Goal: Task Accomplishment & Management: Use online tool/utility

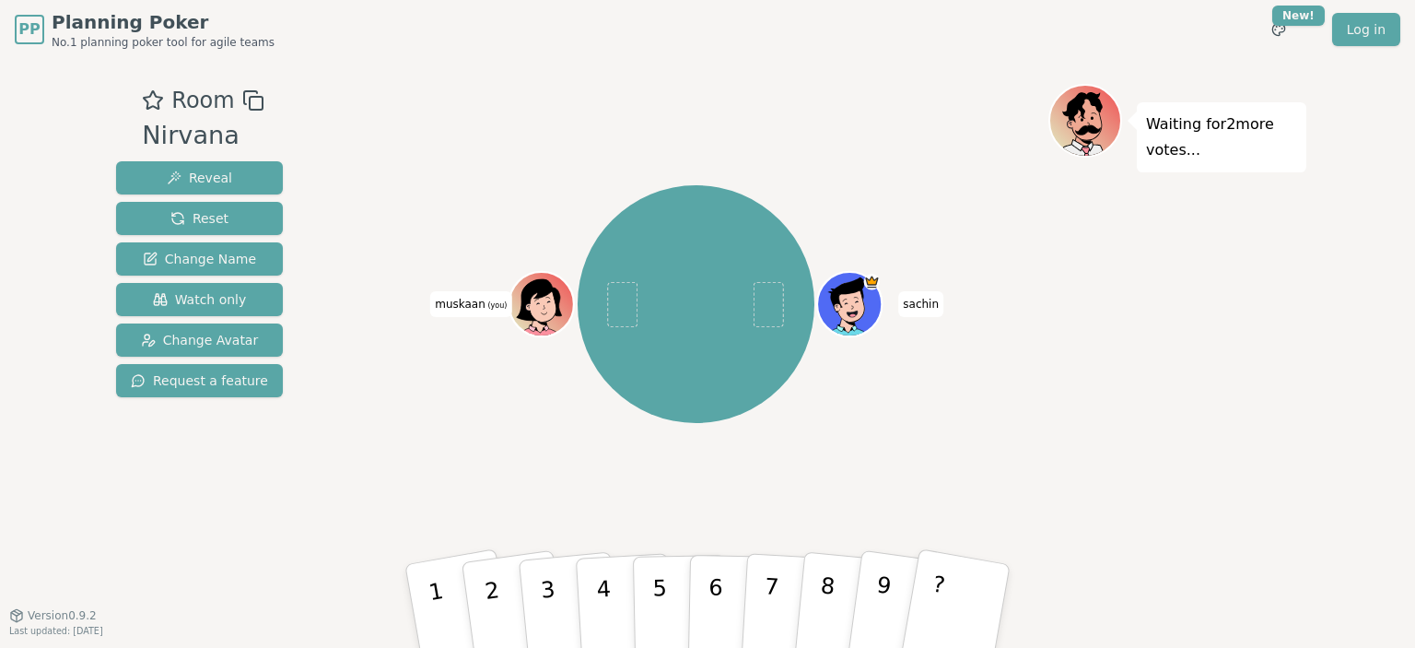
click at [1156, 153] on p "Waiting for 2 more votes..." at bounding box center [1221, 137] width 151 height 52
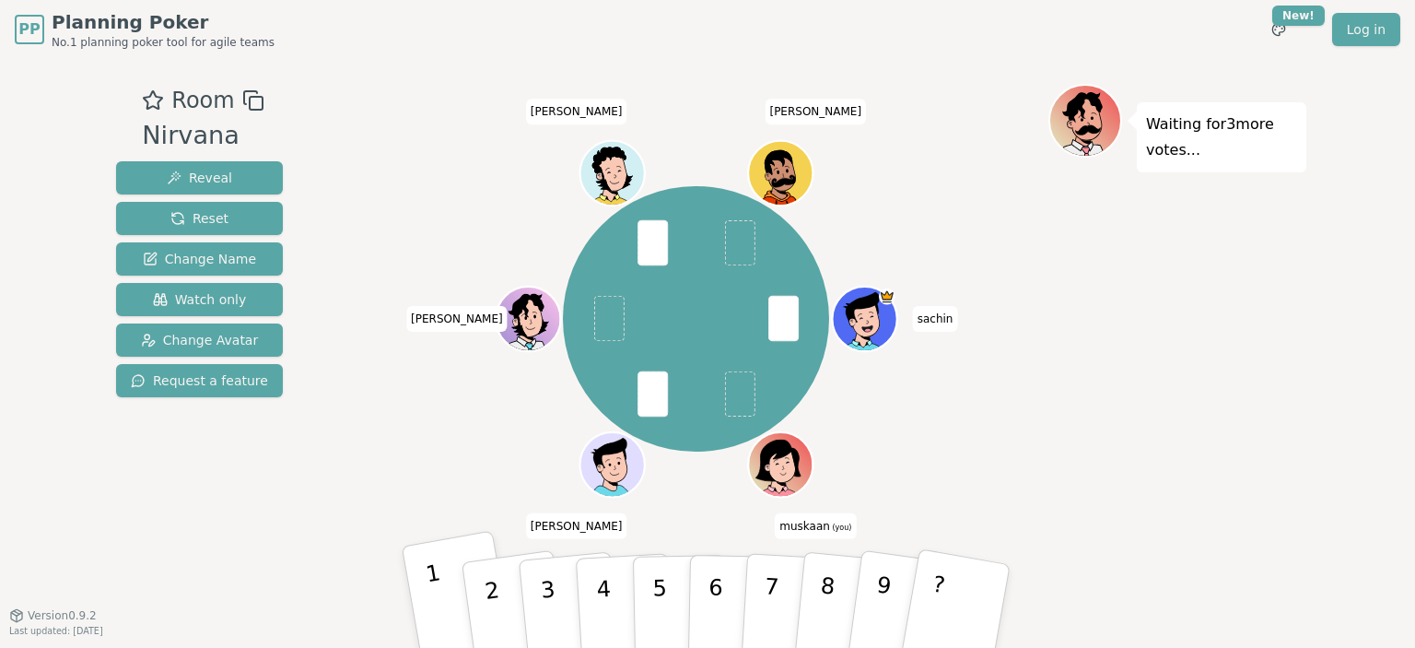
click at [438, 608] on p "1" at bounding box center [439, 609] width 31 height 100
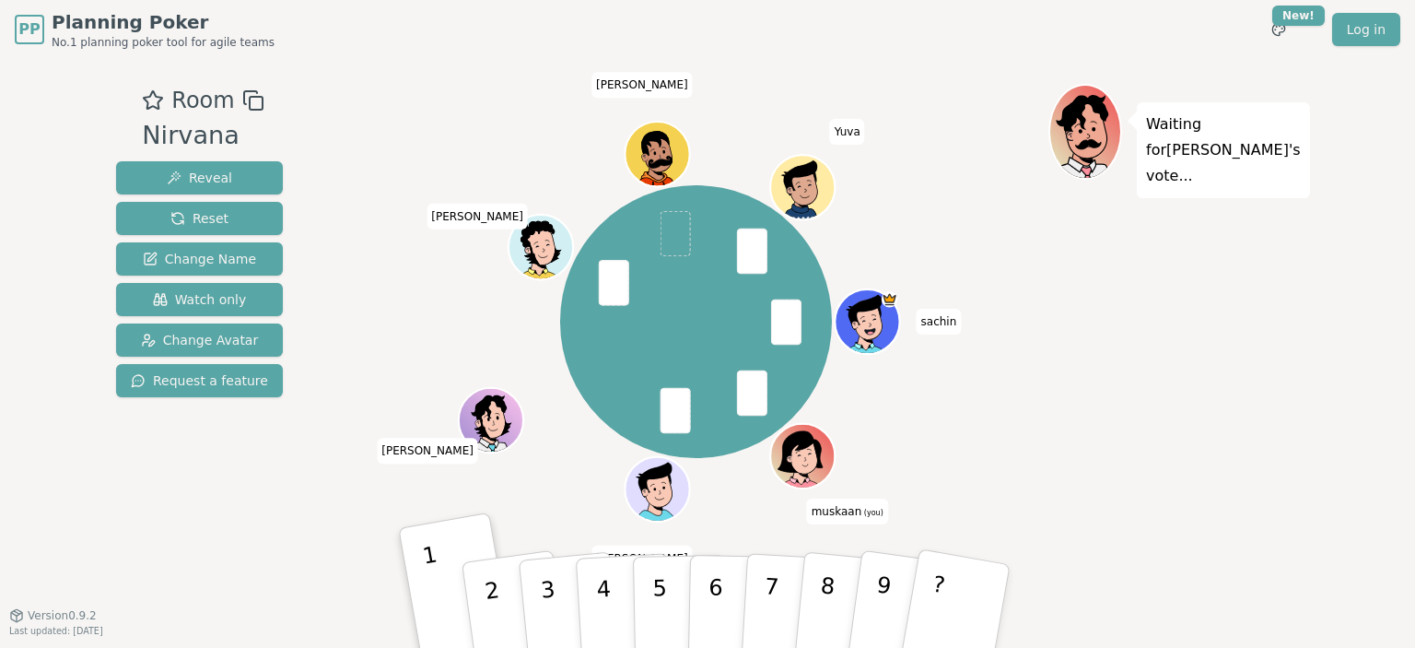
click at [1032, 410] on div "sachin muskaan (you) [PERSON_NAME] [PERSON_NAME]" at bounding box center [696, 322] width 705 height 411
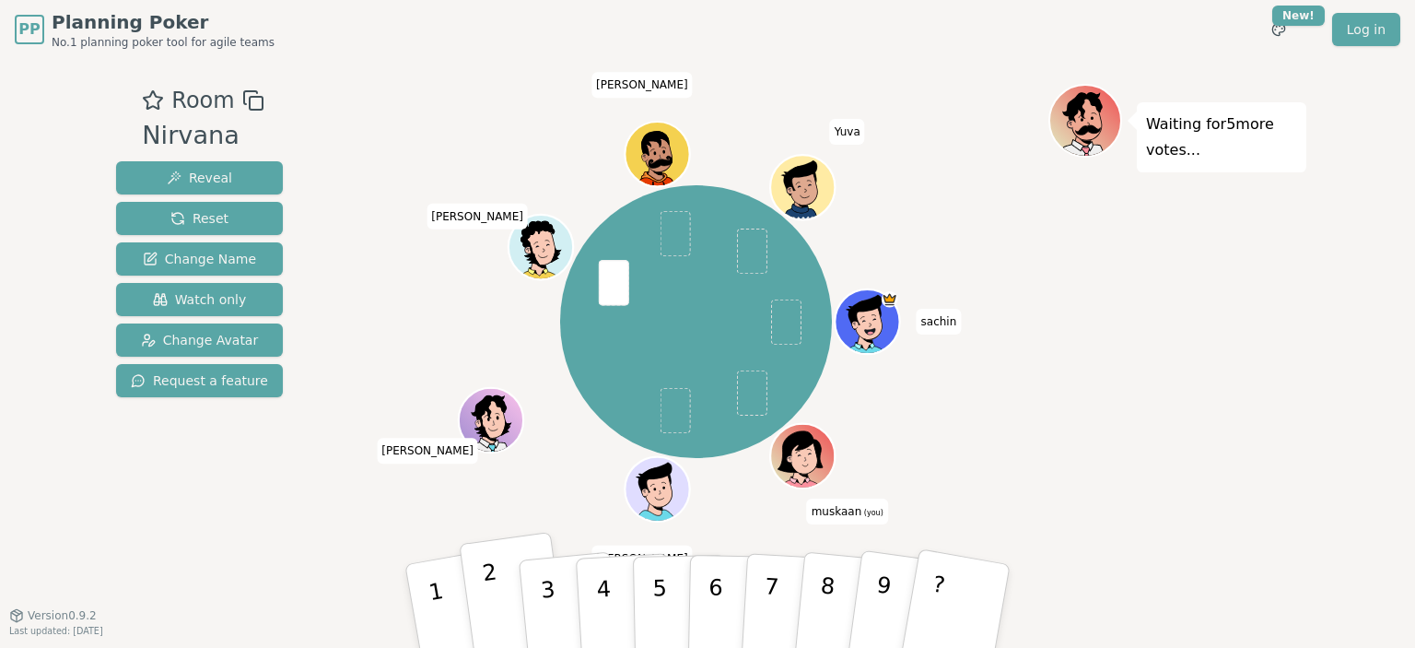
click at [508, 572] on button "2" at bounding box center [514, 605] width 110 height 149
click at [427, 584] on p "1" at bounding box center [439, 609] width 31 height 100
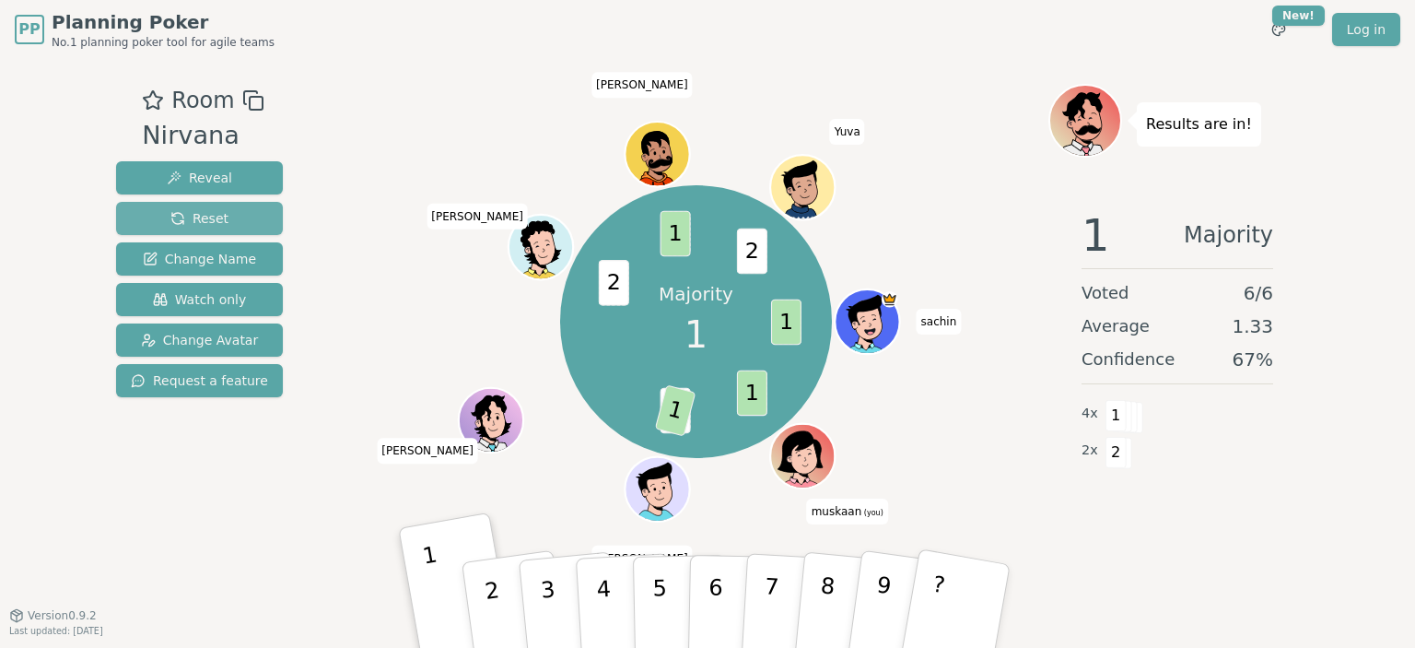
click at [249, 206] on button "Reset" at bounding box center [199, 218] width 167 height 33
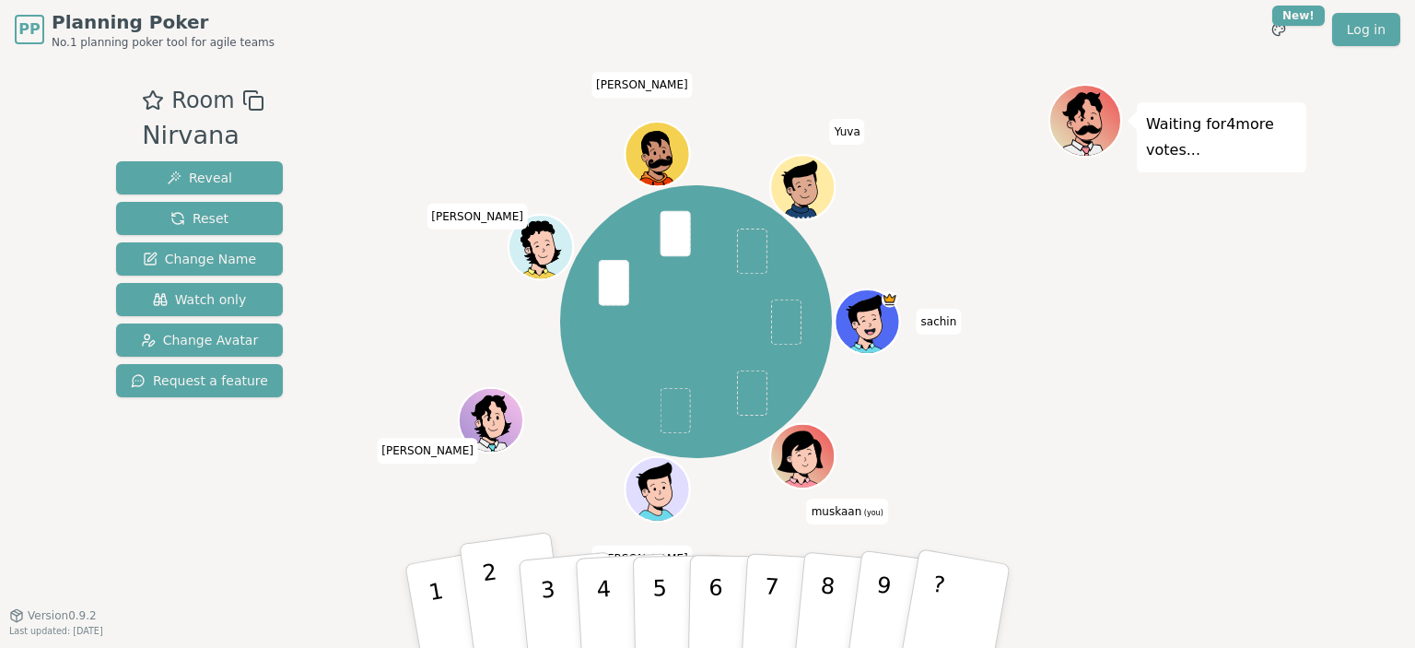
click at [499, 604] on button "2" at bounding box center [514, 605] width 110 height 149
click at [807, 475] on div at bounding box center [805, 476] width 63 height 56
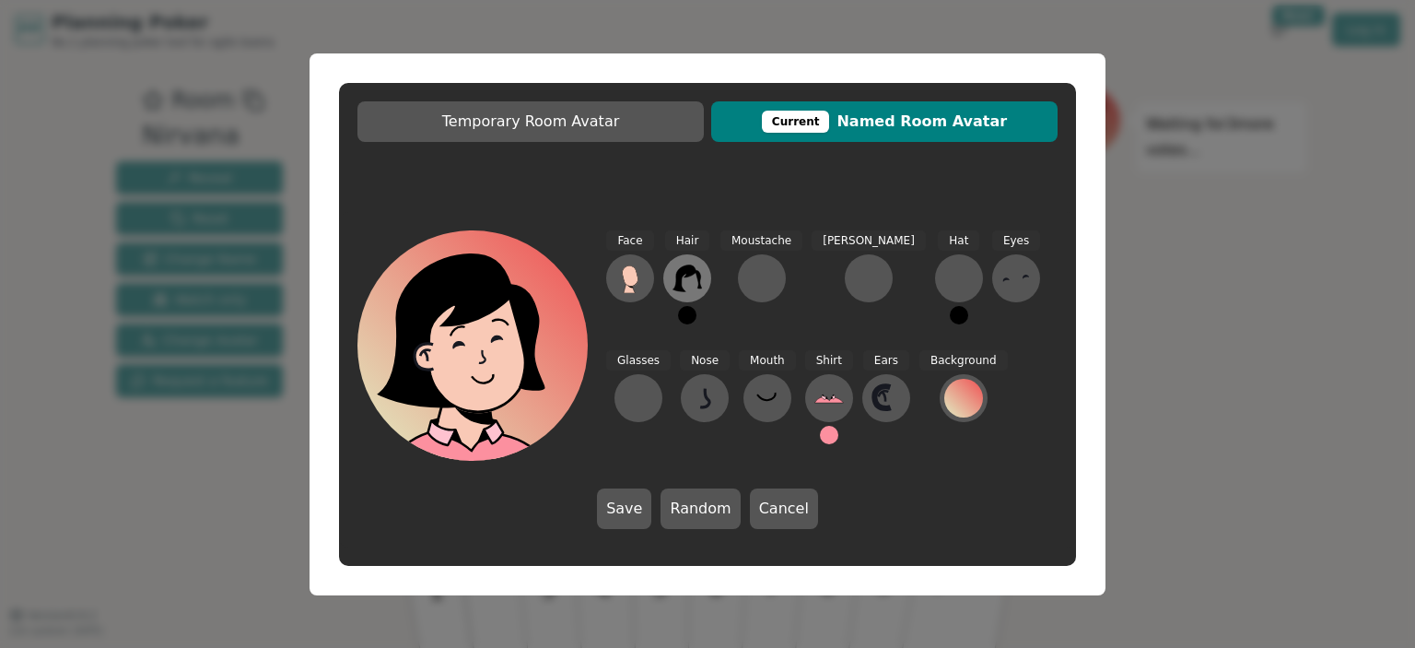
click at [689, 276] on icon at bounding box center [686, 278] width 29 height 27
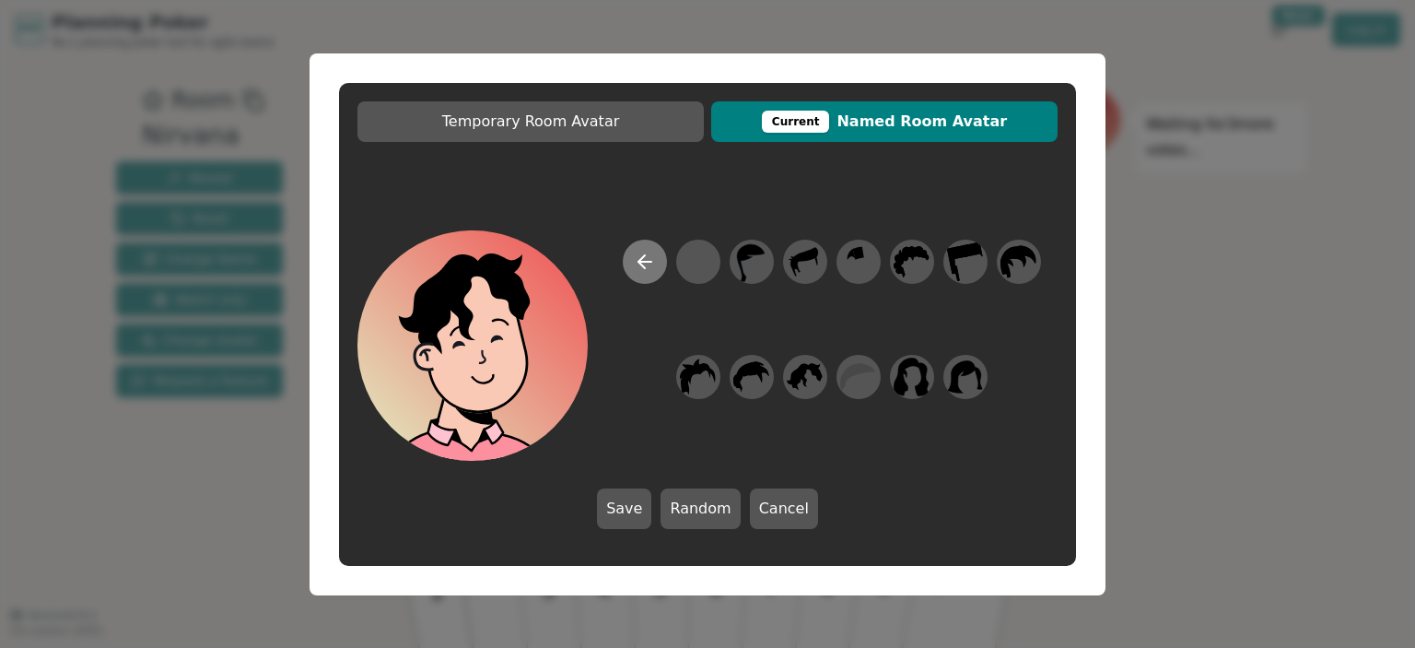
click at [657, 265] on button at bounding box center [645, 261] width 44 height 44
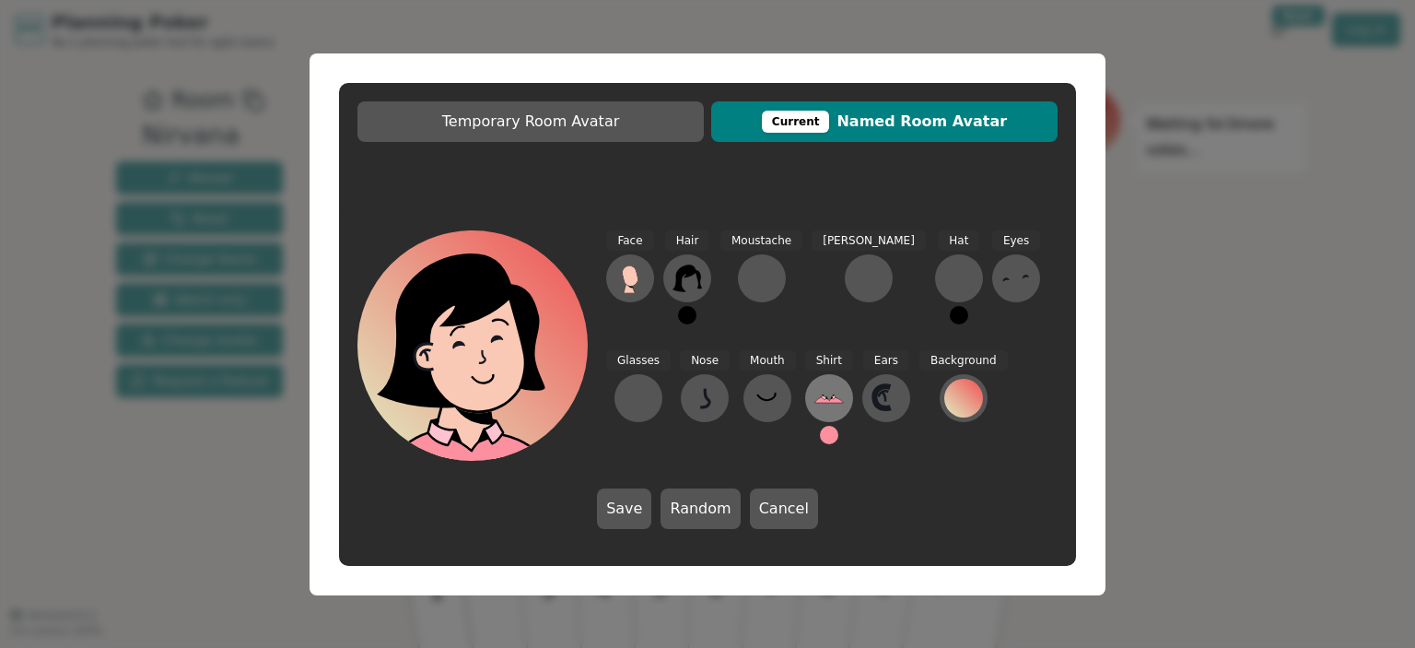
click at [814, 392] on icon at bounding box center [828, 397] width 29 height 29
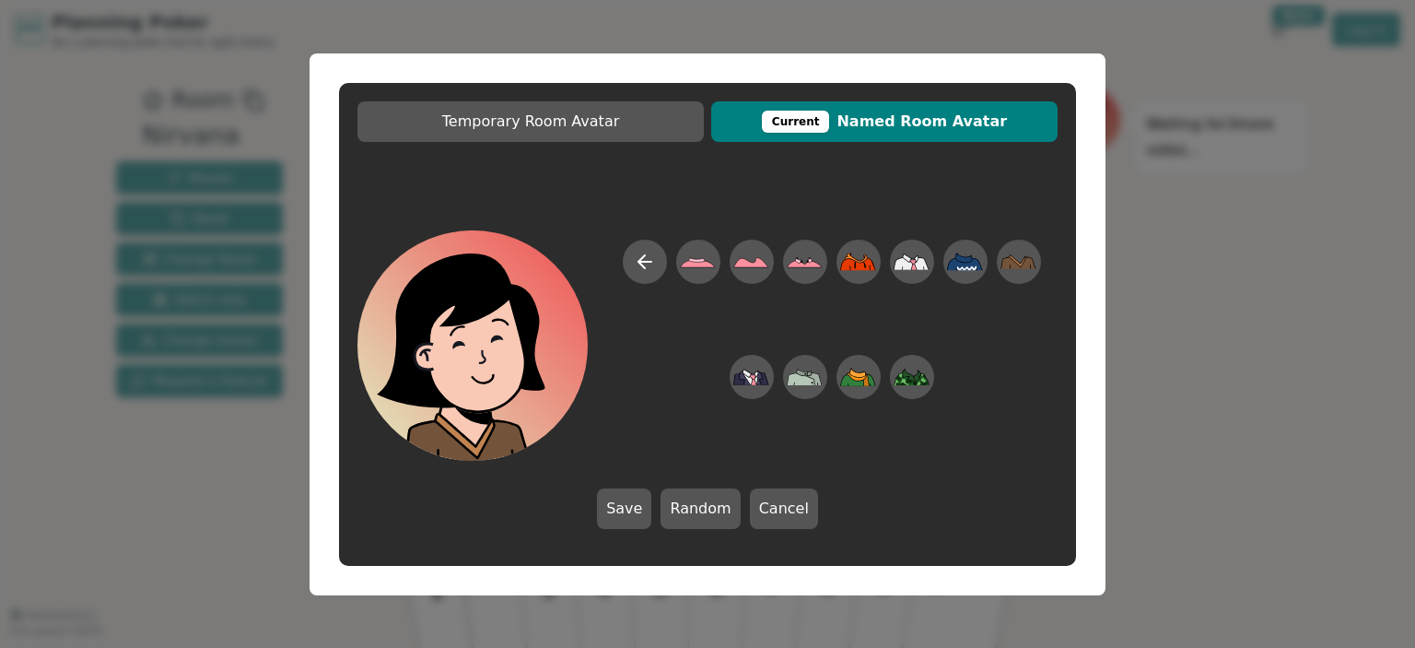
click at [1164, 168] on div "Temporary Room Avatar Current Named Room Avatar Save Random Cancel" at bounding box center [707, 324] width 1415 height 648
